Goal: Information Seeking & Learning: Learn about a topic

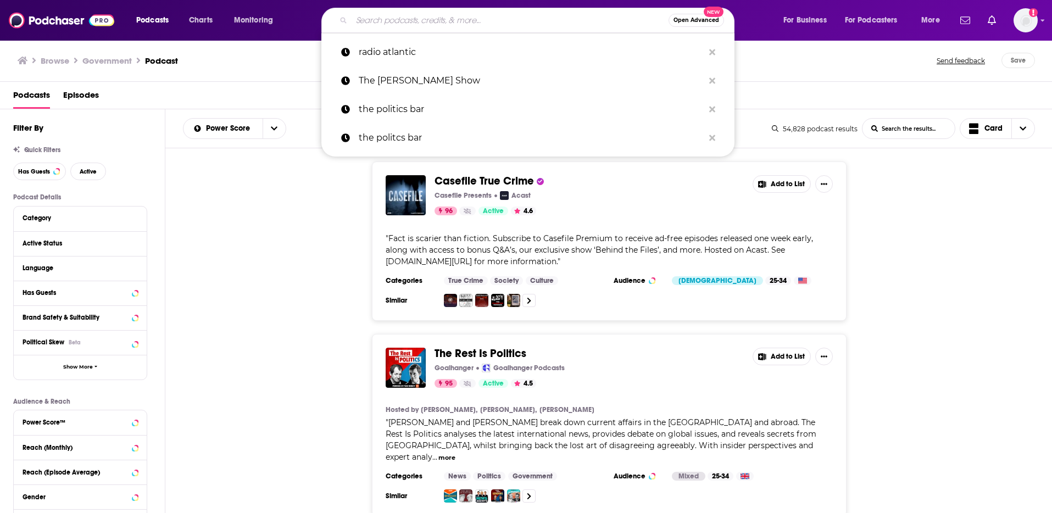
click at [408, 20] on input "Search podcasts, credits, & more..." at bounding box center [510, 21] width 317 height 18
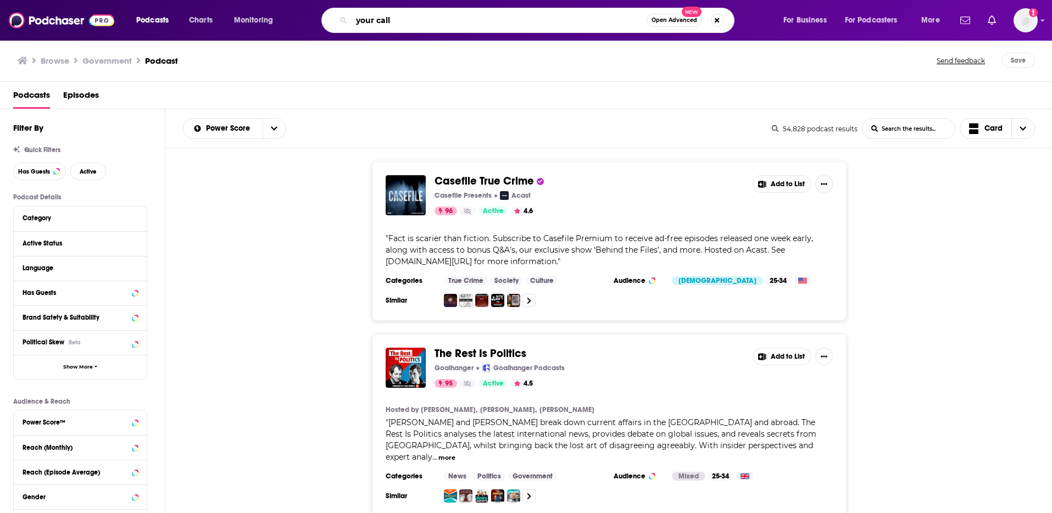
type input "your call"
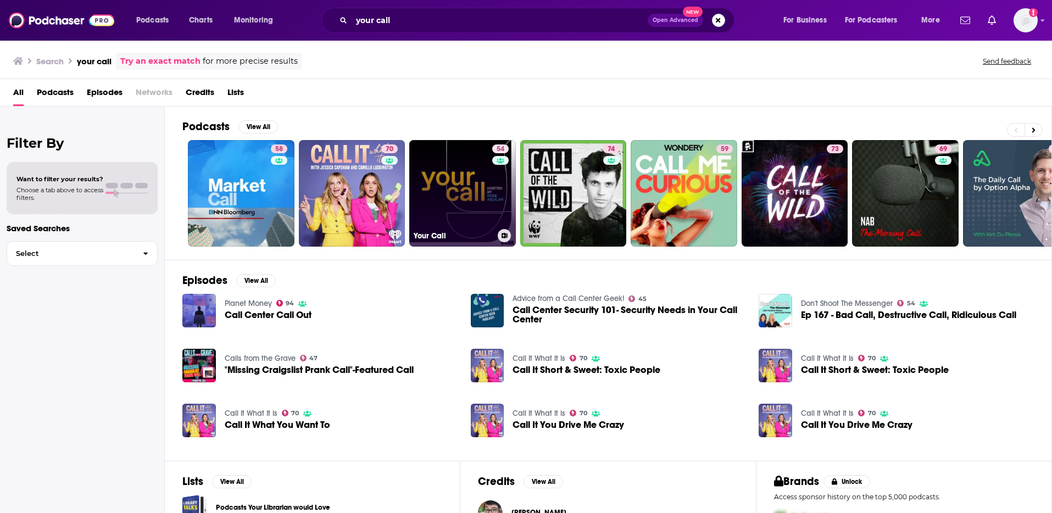
click at [460, 199] on link "54 Your Call" at bounding box center [462, 193] width 107 height 107
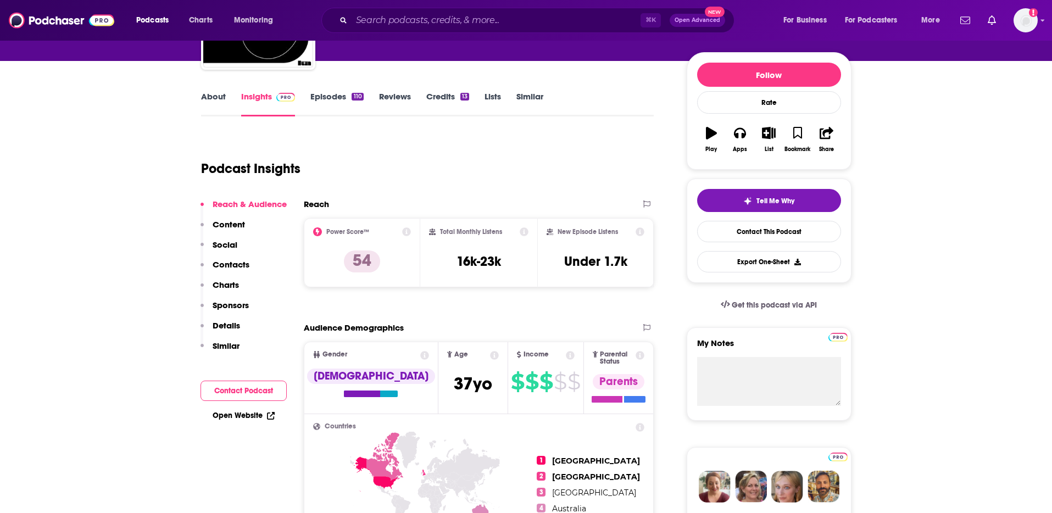
scroll to position [116, 0]
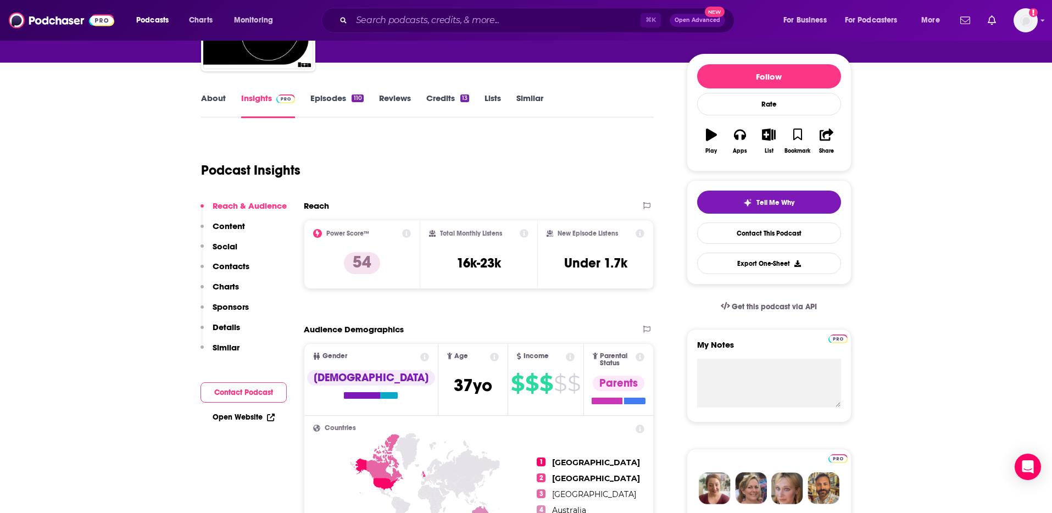
click at [215, 108] on link "About" at bounding box center [213, 105] width 25 height 25
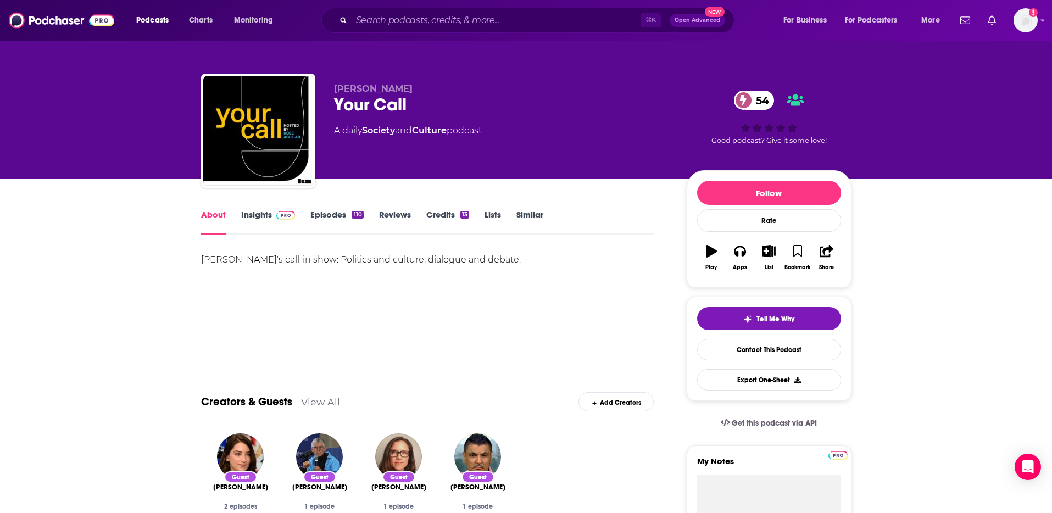
click at [269, 218] on link "Insights" at bounding box center [268, 221] width 54 height 25
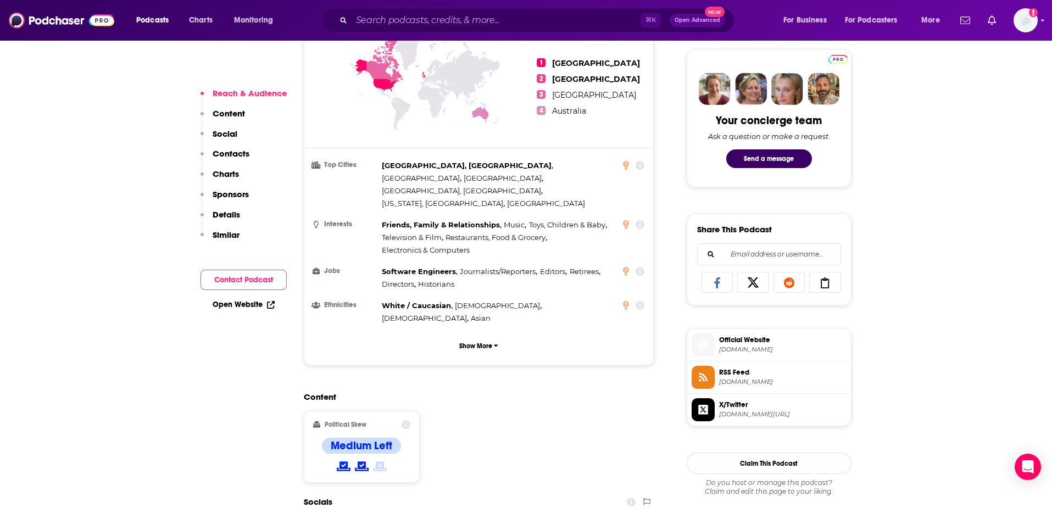
scroll to position [746, 0]
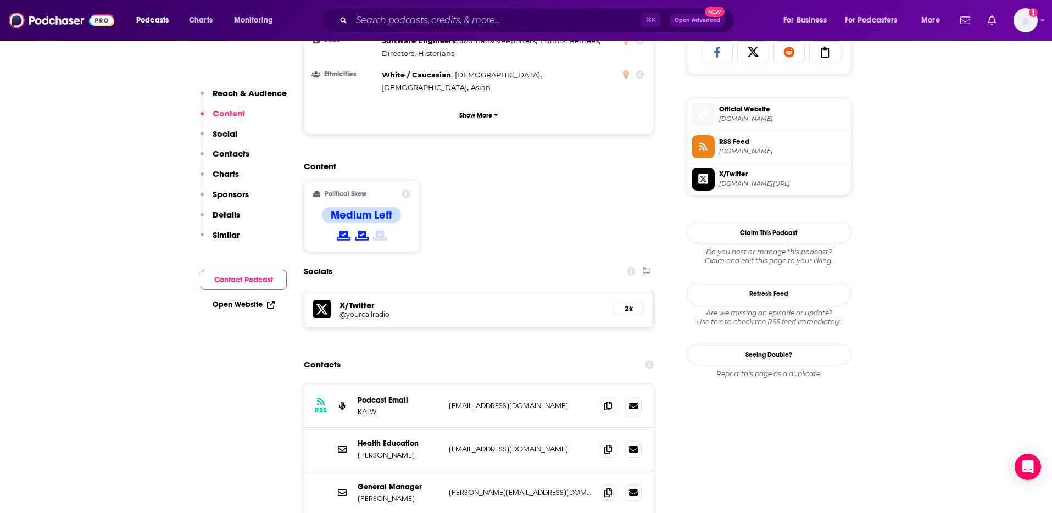
click at [412, 291] on div "X/Twitter @yourcallradio 2k" at bounding box center [478, 309] width 349 height 36
click at [377, 300] on h5 "X/Twitter" at bounding box center [471, 305] width 265 height 10
click at [348, 300] on h5 "X/Twitter" at bounding box center [471, 305] width 265 height 10
click at [315, 300] on icon at bounding box center [322, 309] width 18 height 18
